Goal: Communication & Community: Share content

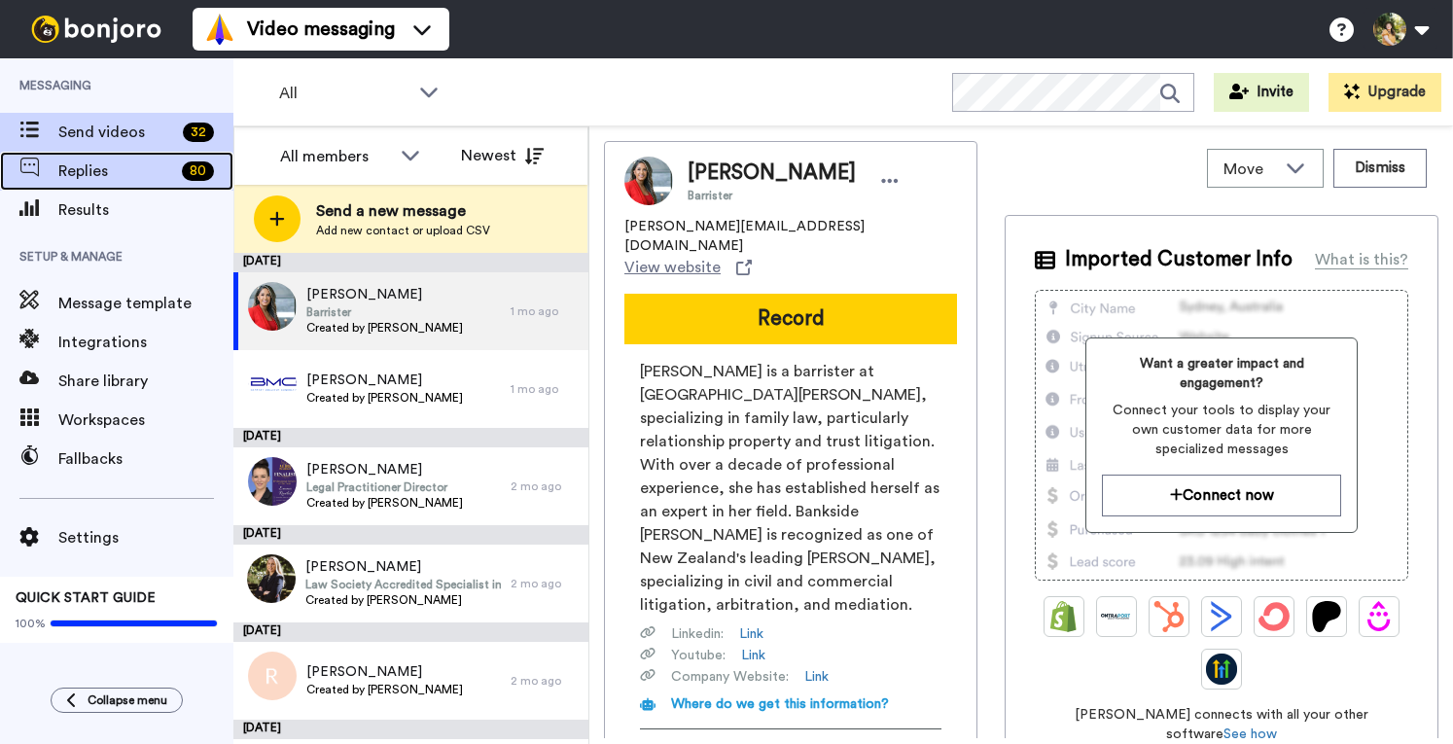
click at [117, 173] on span "Replies" at bounding box center [116, 170] width 116 height 23
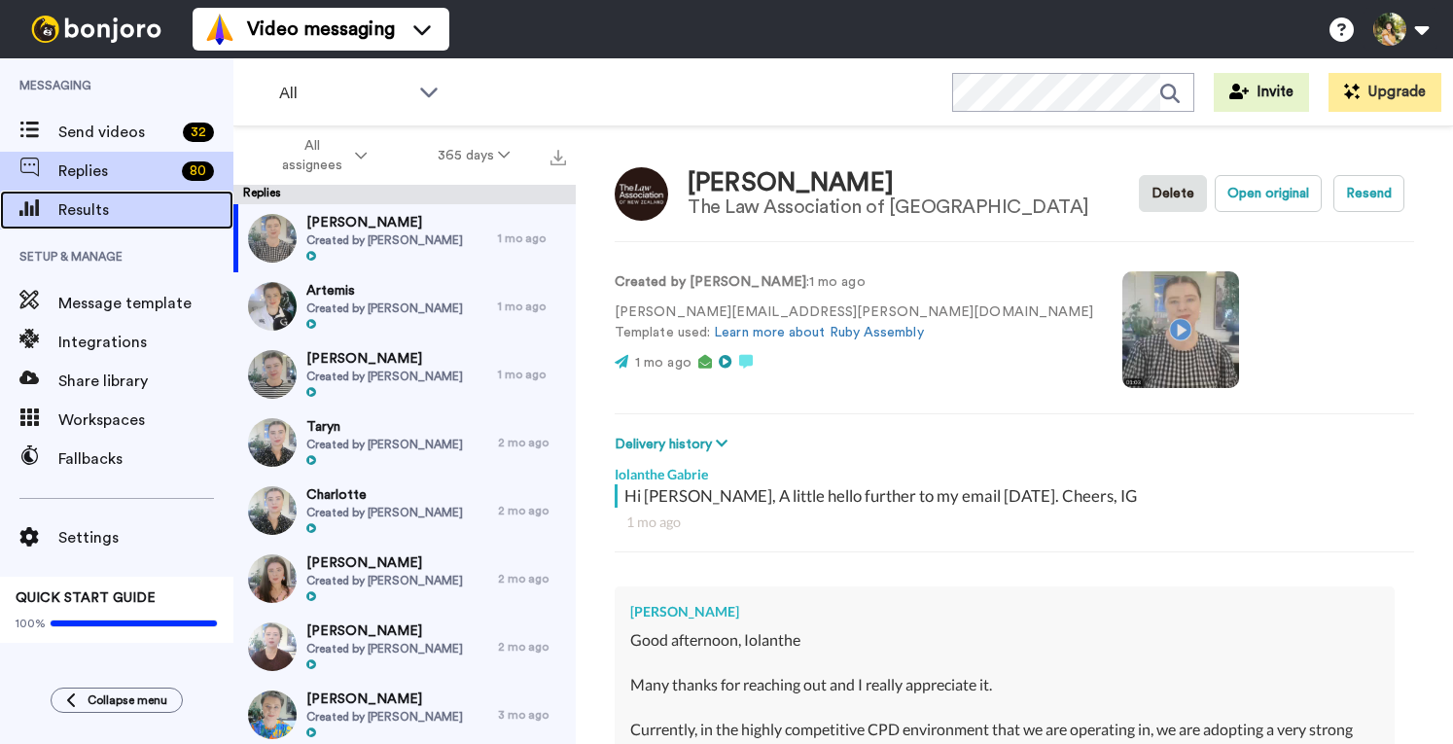
click at [120, 207] on span "Results" at bounding box center [145, 209] width 175 height 23
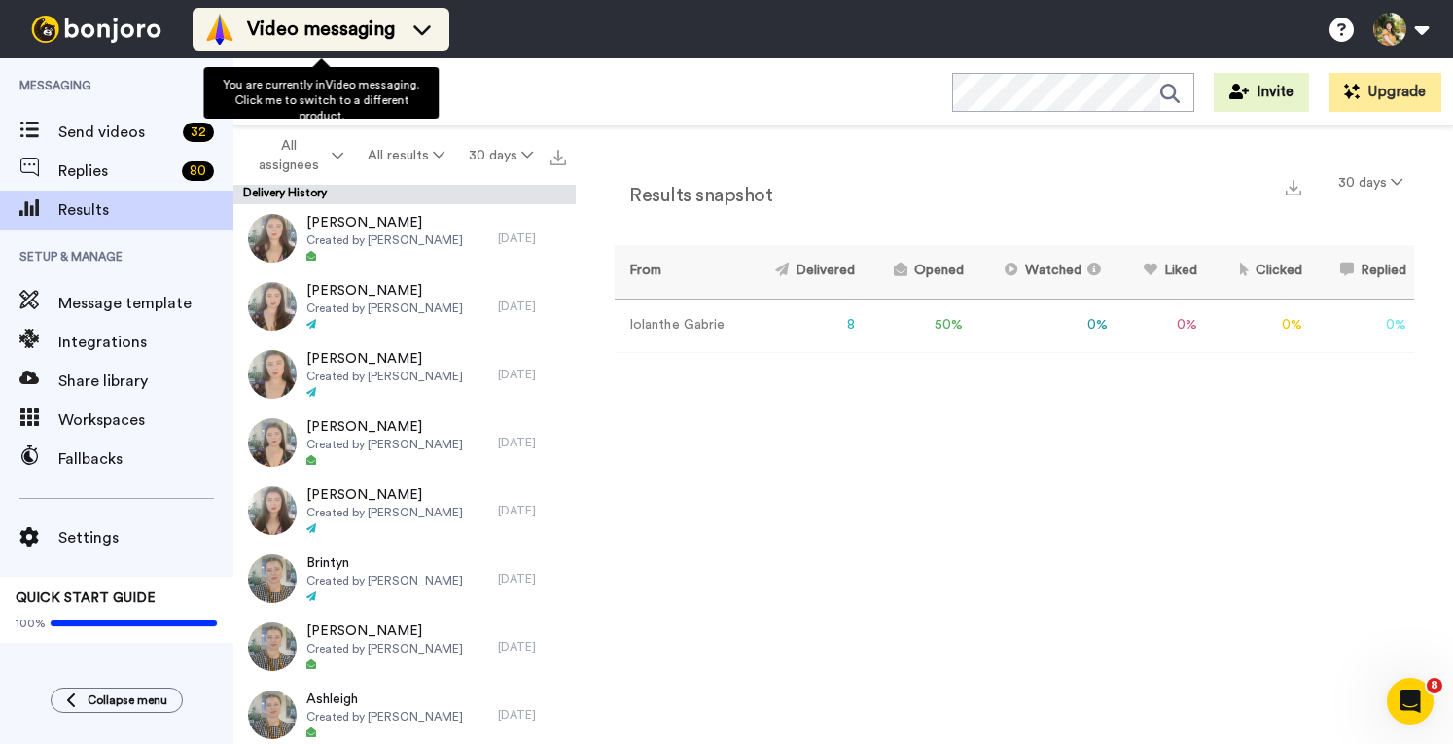
click at [288, 28] on span "Video messaging" at bounding box center [321, 29] width 148 height 27
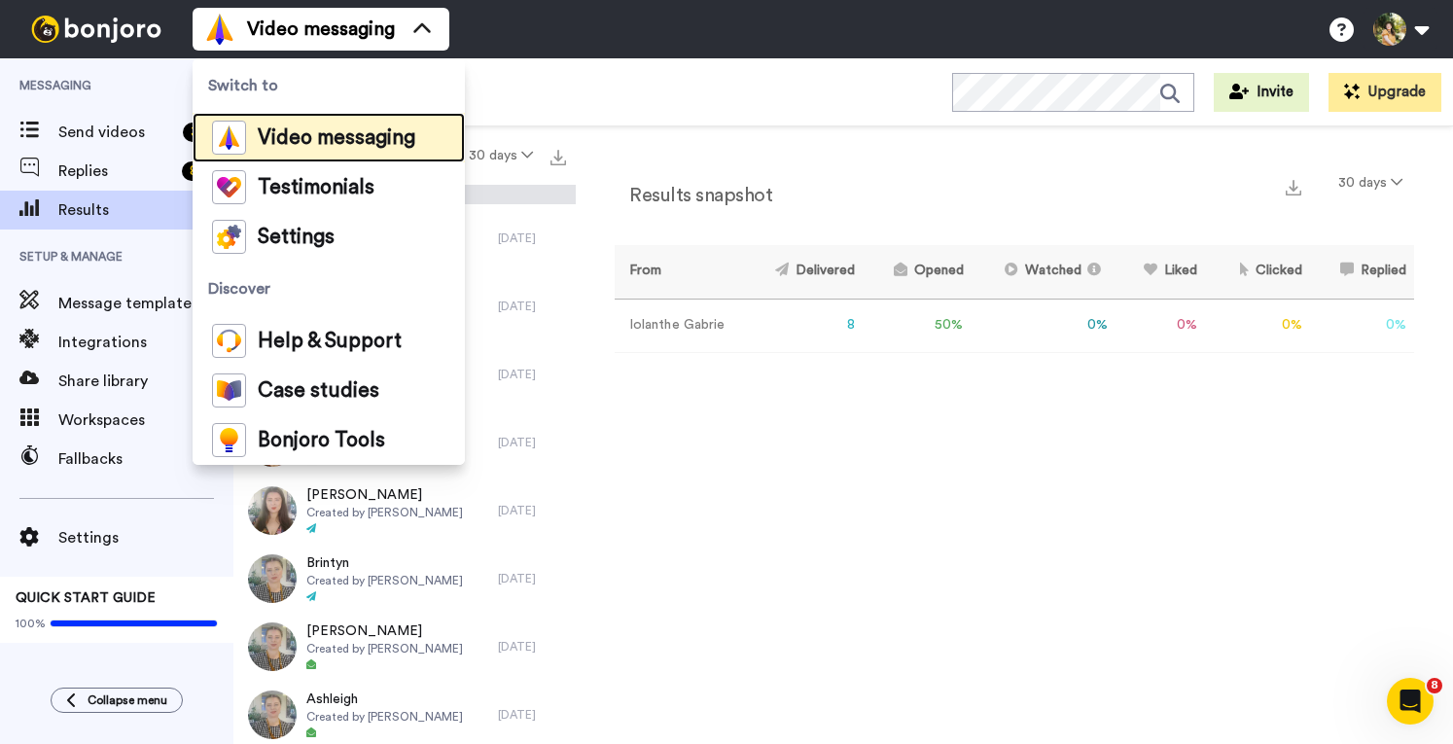
click at [391, 133] on span "Video messaging" at bounding box center [337, 137] width 158 height 19
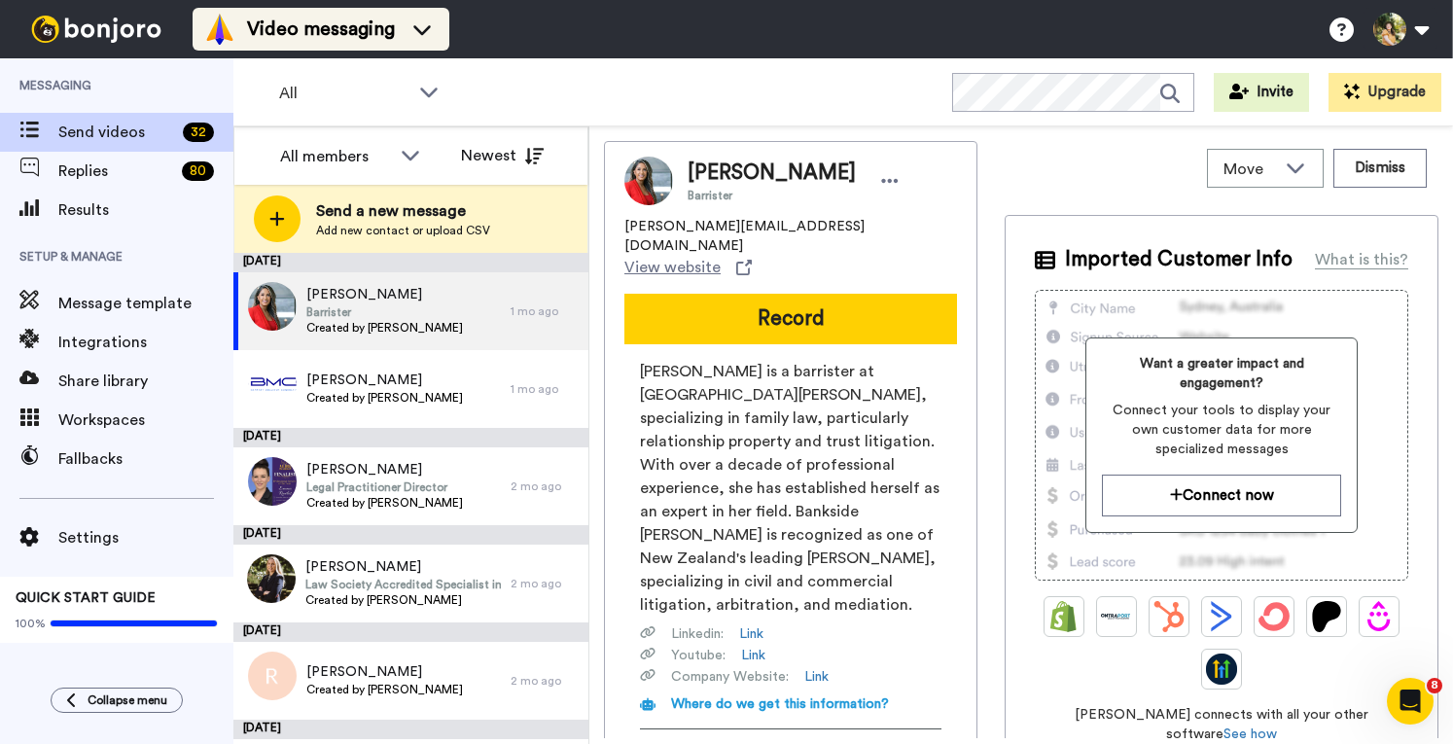
click at [264, 33] on span "Video messaging" at bounding box center [321, 29] width 148 height 27
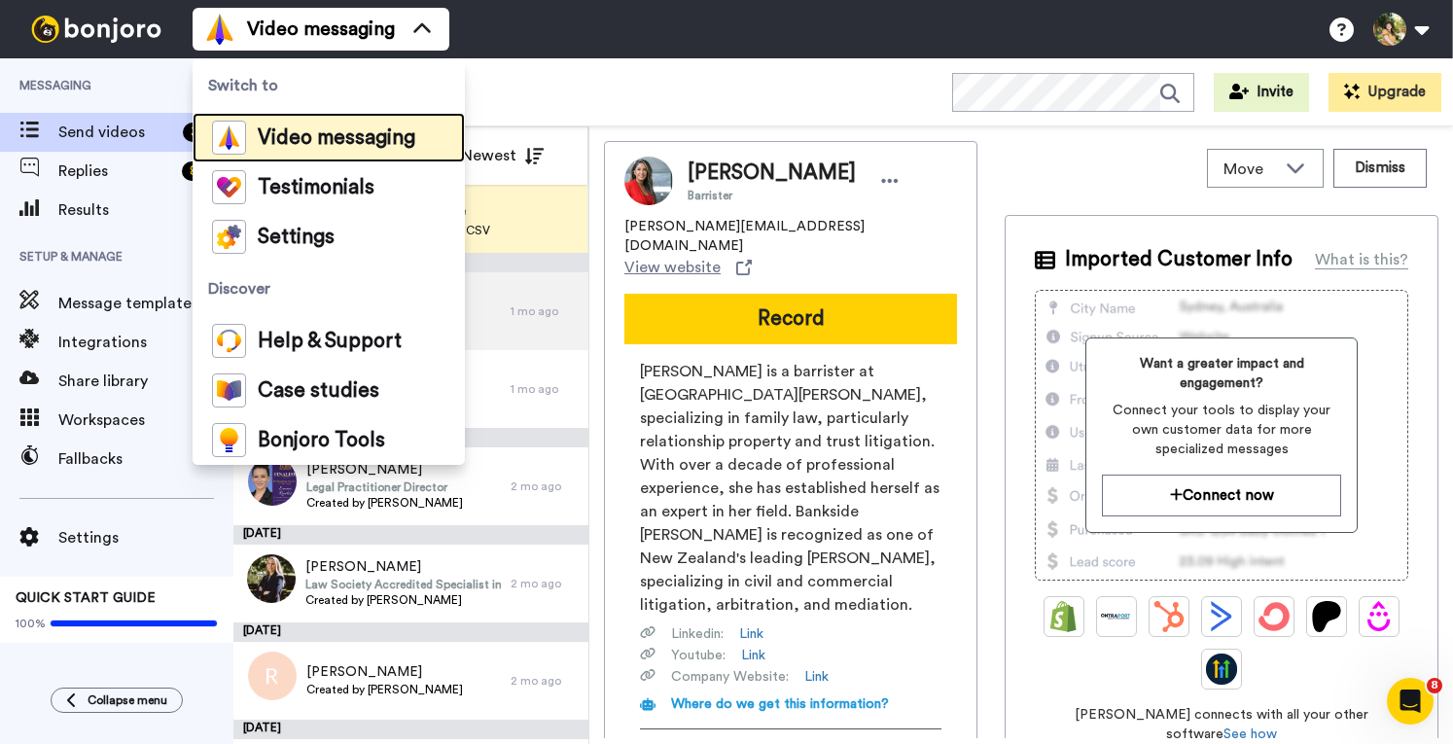
click at [377, 158] on li "Video messaging" at bounding box center [329, 138] width 272 height 50
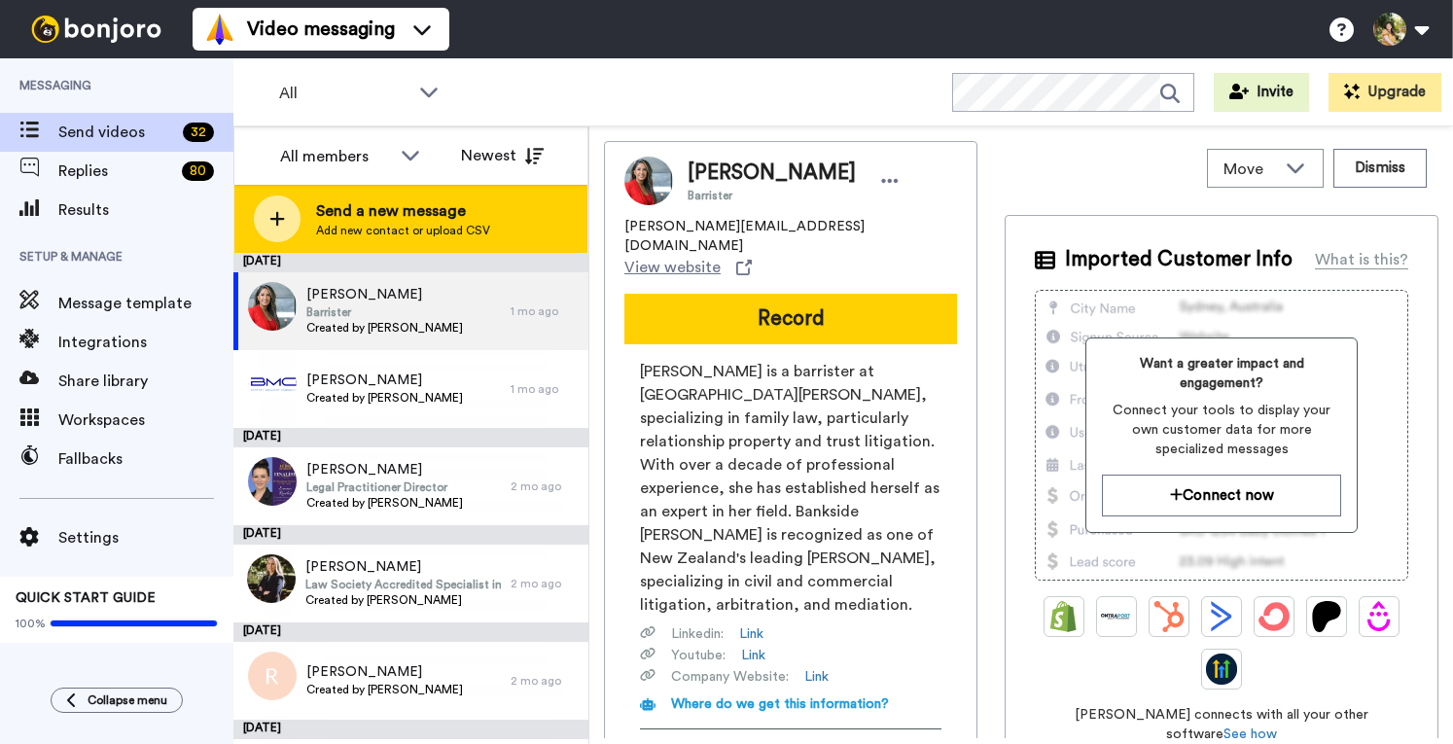
click at [406, 219] on span "Send a new message" at bounding box center [403, 210] width 174 height 23
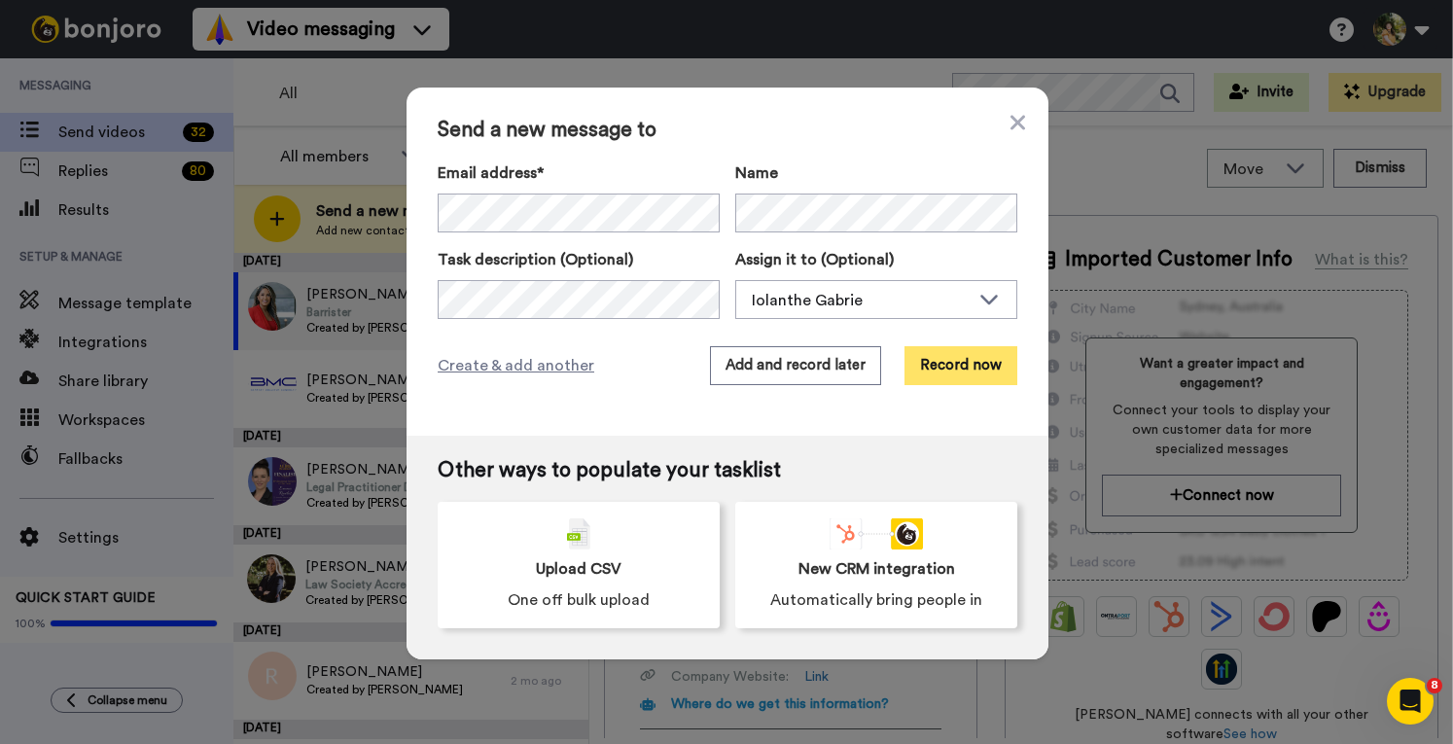
click at [969, 361] on button "Record now" at bounding box center [960, 365] width 113 height 39
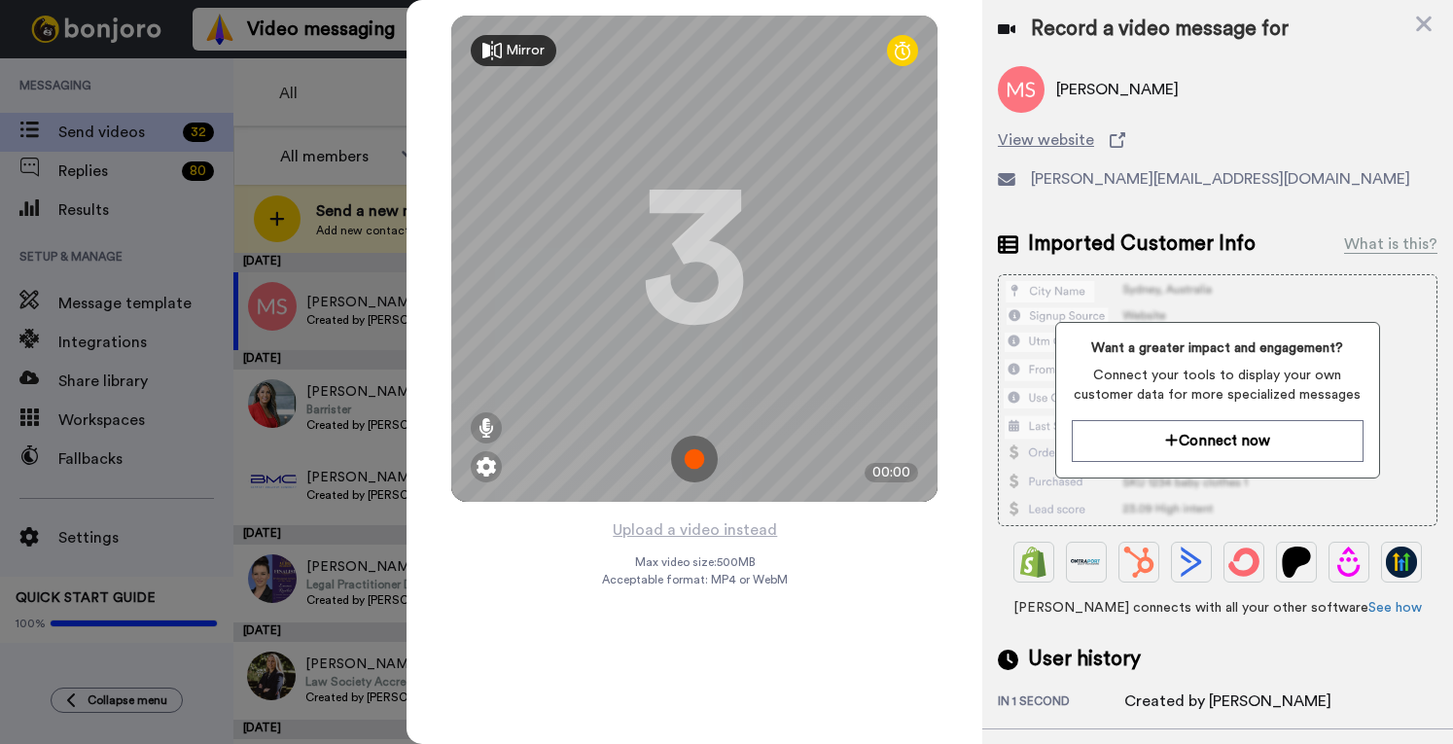
click at [700, 460] on img at bounding box center [694, 459] width 47 height 47
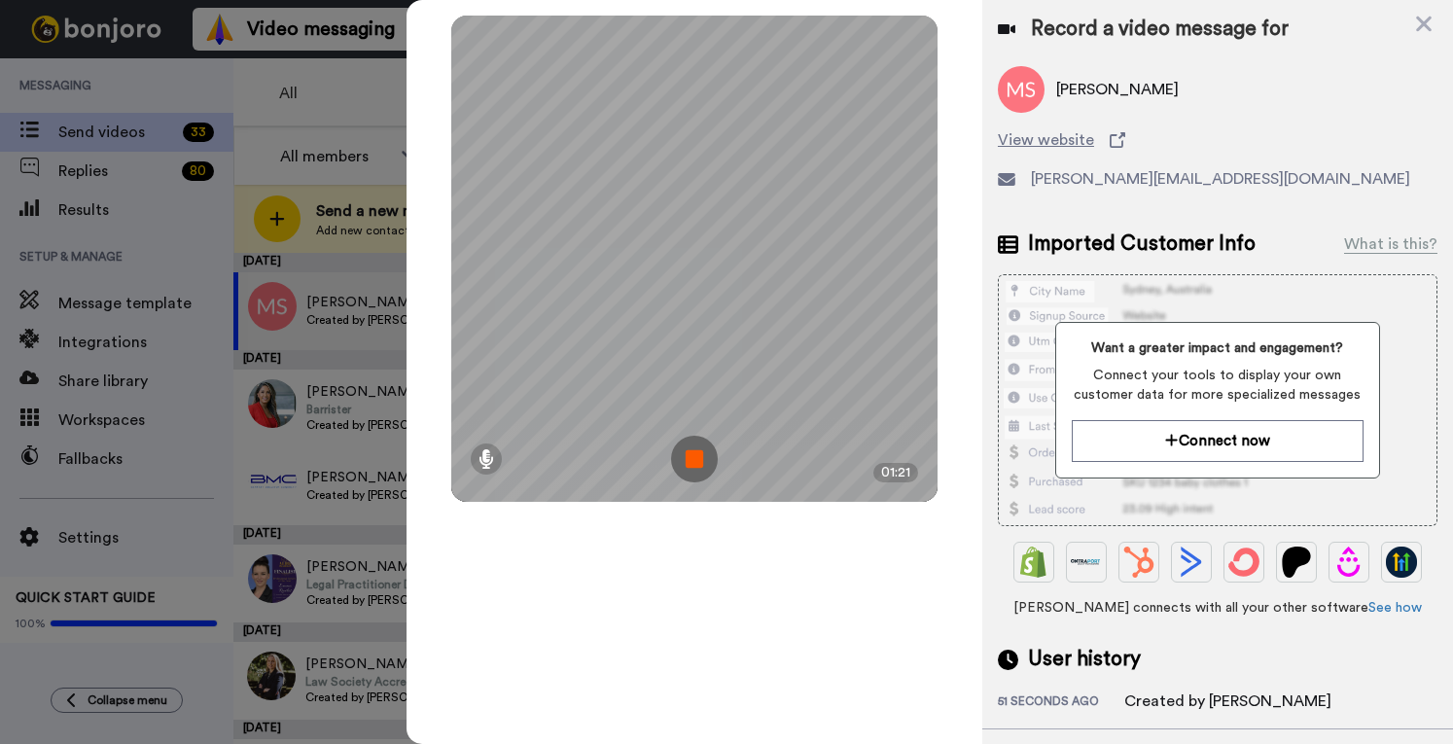
click at [704, 457] on img at bounding box center [694, 459] width 47 height 47
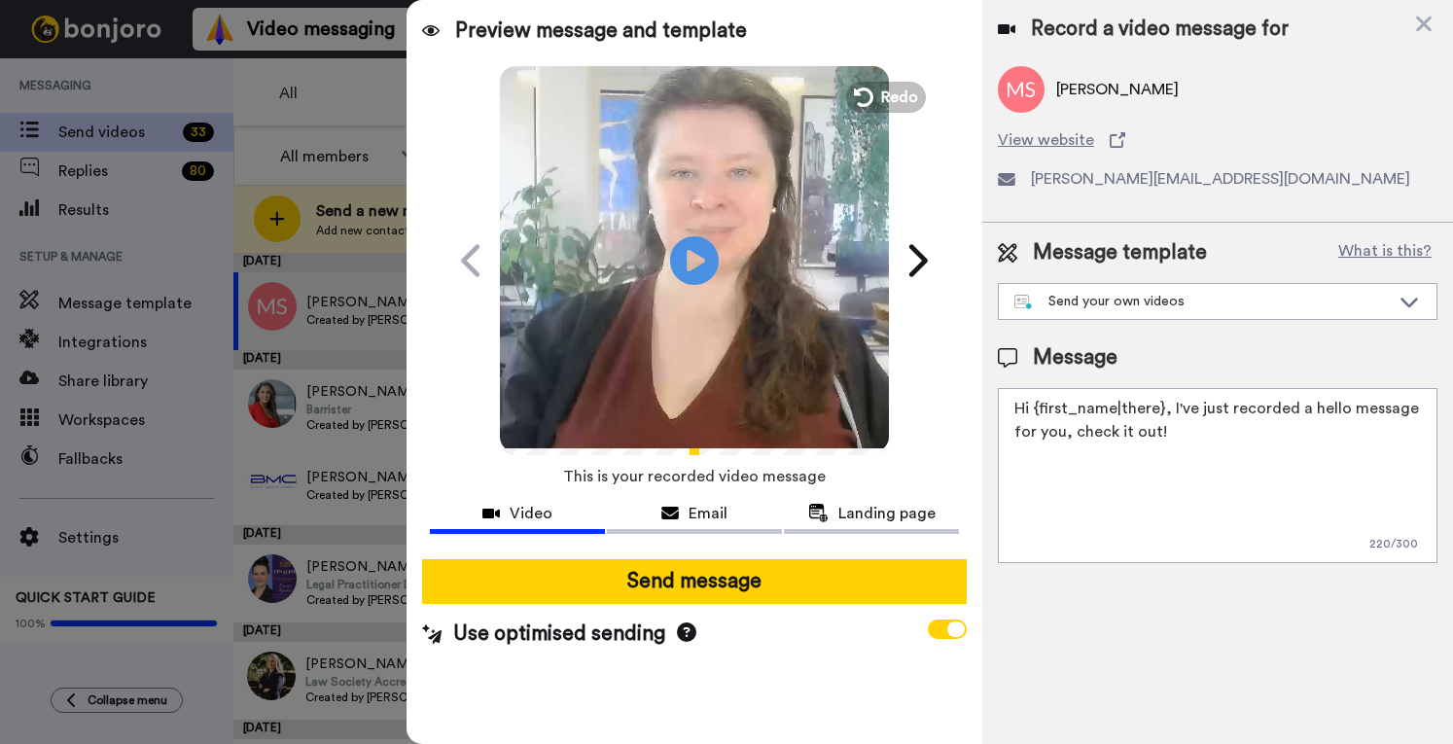
drag, startPoint x: 1208, startPoint y: 430, endPoint x: 1168, endPoint y: 404, distance: 47.7
click at [1168, 404] on textarea "Hi {first_name|there}, I've just recorded a hello message for you, check it out!" at bounding box center [1217, 475] width 439 height 175
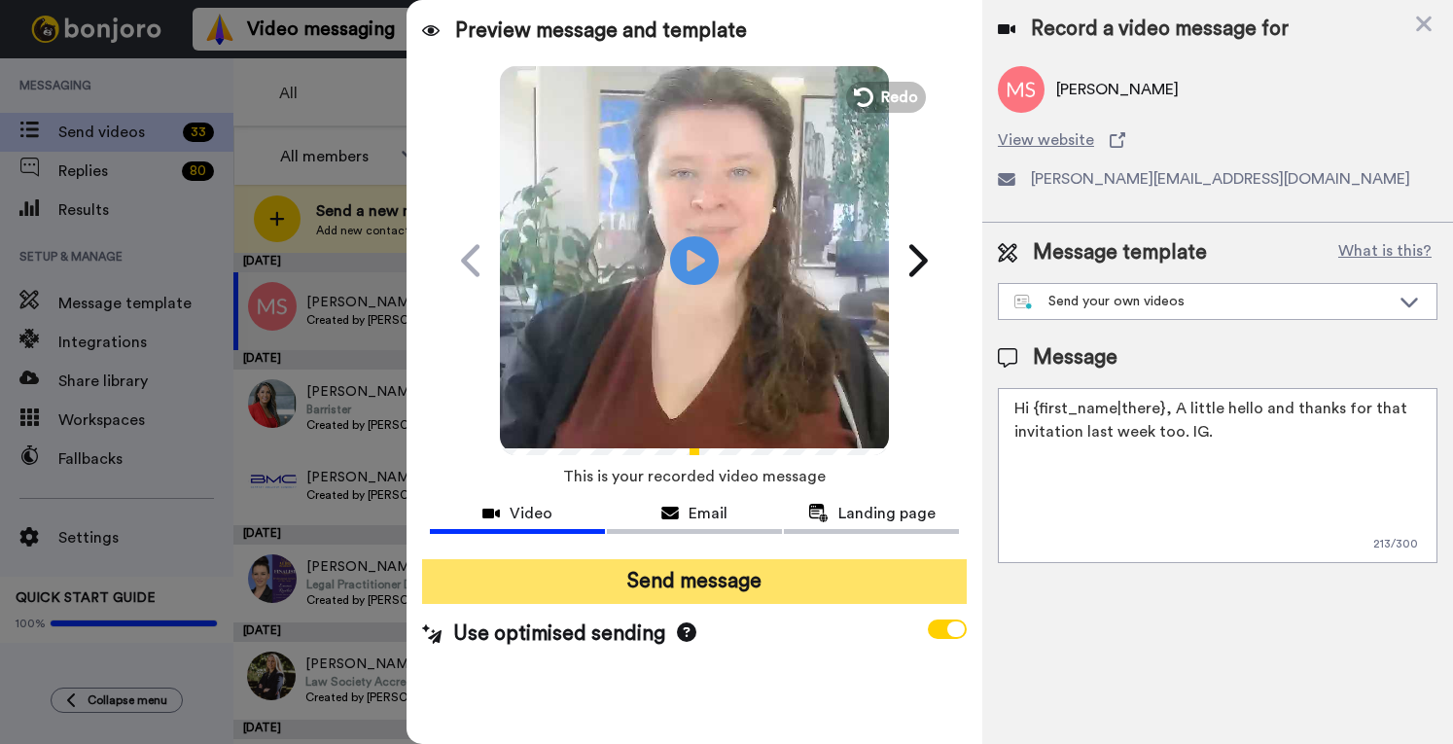
type textarea "Hi {first_name|there}, A little hello and thanks for that invitation last week …"
click at [795, 577] on button "Send message" at bounding box center [694, 581] width 544 height 45
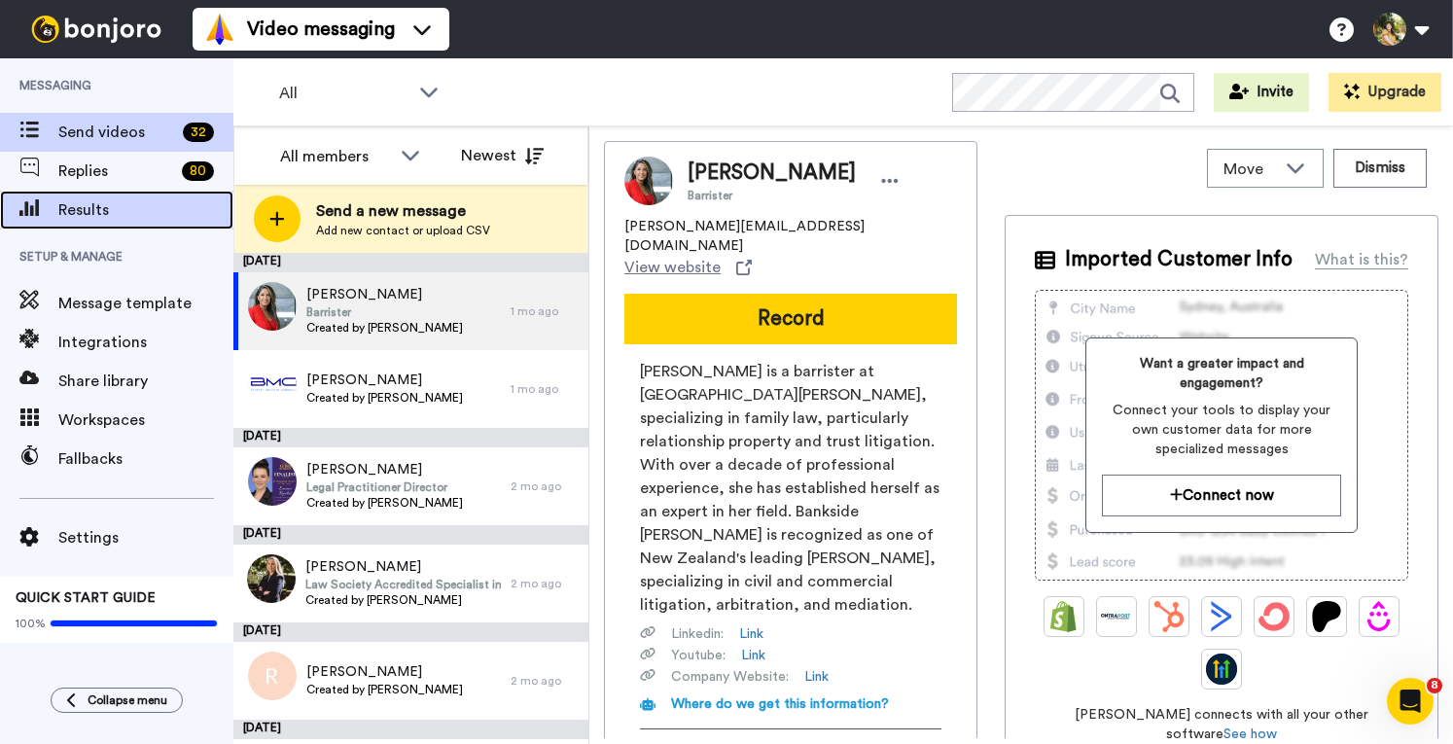
click at [121, 209] on span "Results" at bounding box center [145, 209] width 175 height 23
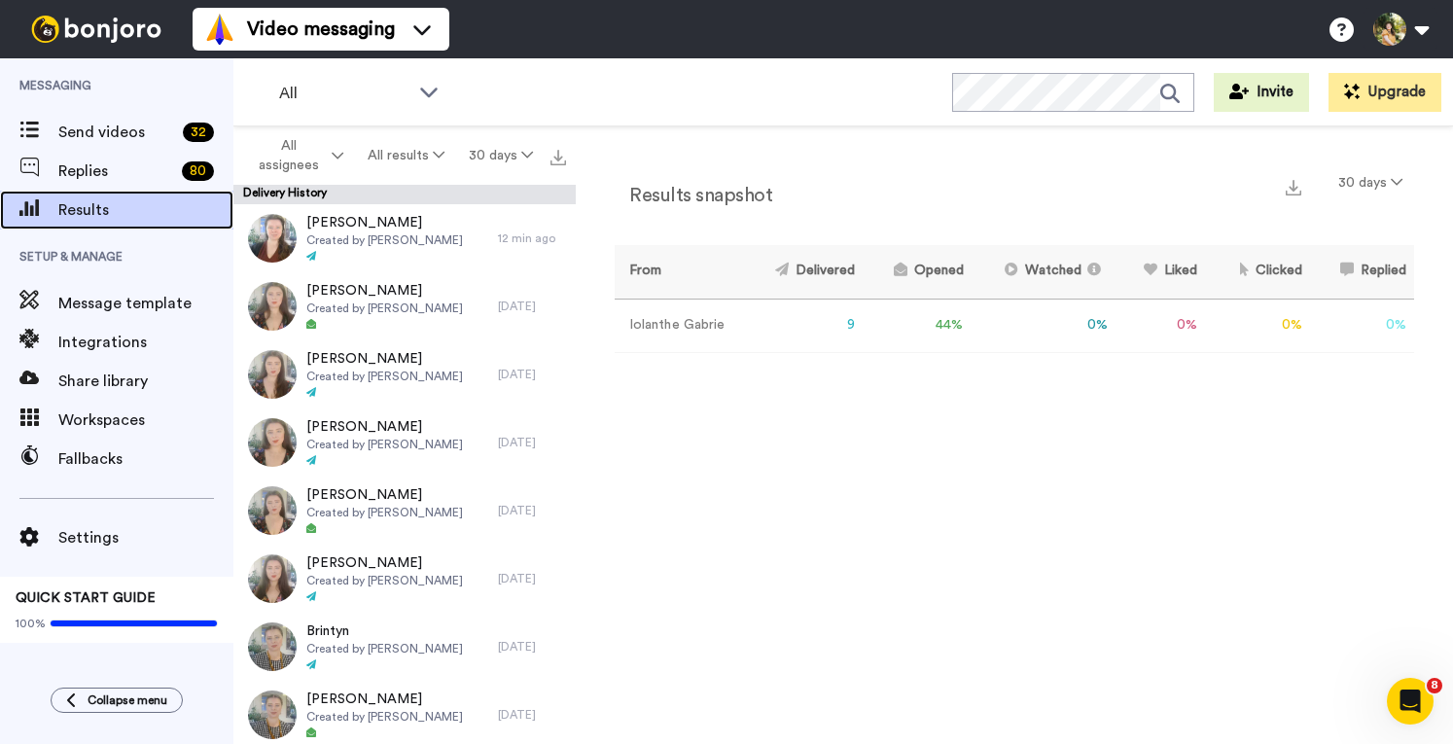
click at [124, 194] on div "Results" at bounding box center [116, 210] width 233 height 39
click at [77, 219] on span "Results" at bounding box center [145, 209] width 175 height 23
